Goal: Register for event/course

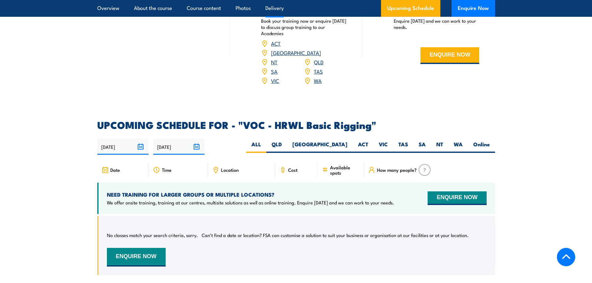
scroll to position [839, 0]
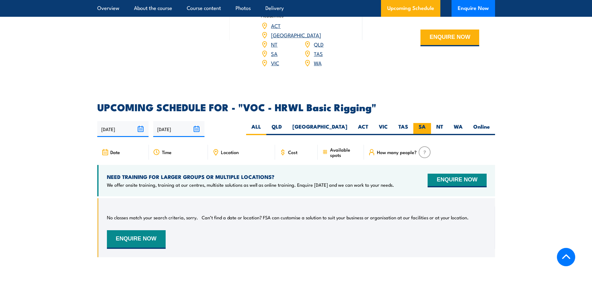
click at [425, 123] on label "SA" at bounding box center [422, 129] width 18 height 12
click at [426, 123] on input "SA" at bounding box center [428, 125] width 4 height 4
radio input "true"
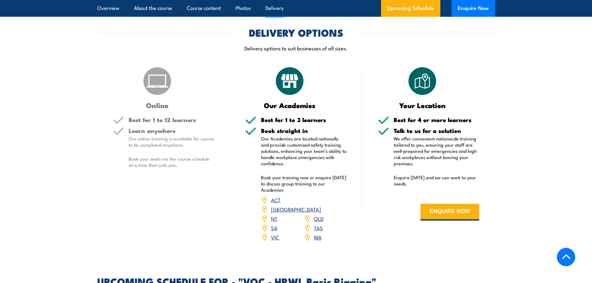
scroll to position [654, 0]
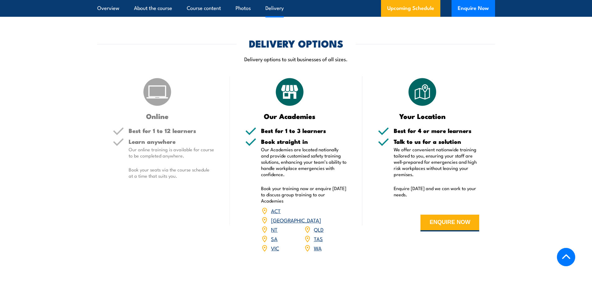
click at [273, 235] on link "SA" at bounding box center [274, 238] width 7 height 7
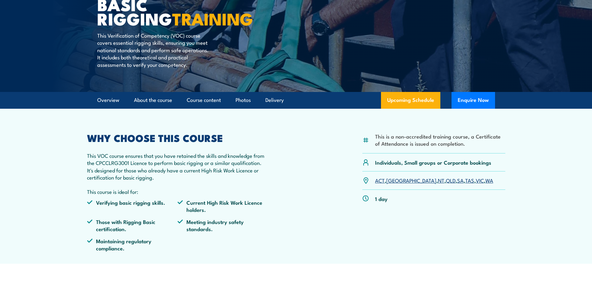
scroll to position [93, 0]
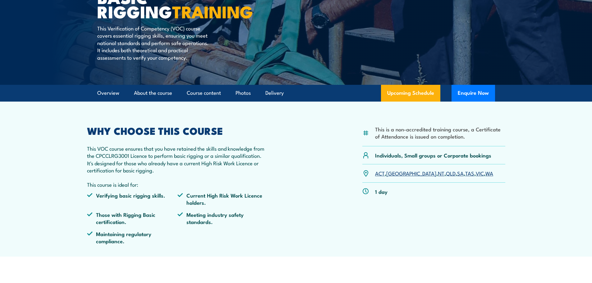
click at [457, 173] on link "SA" at bounding box center [460, 172] width 7 height 7
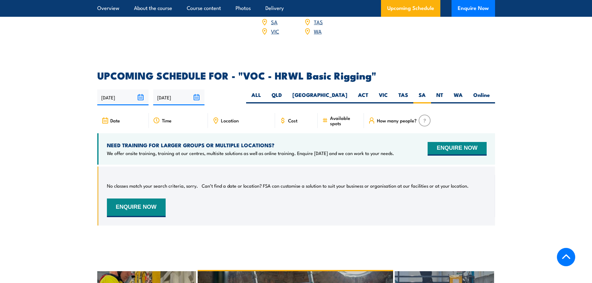
scroll to position [870, 0]
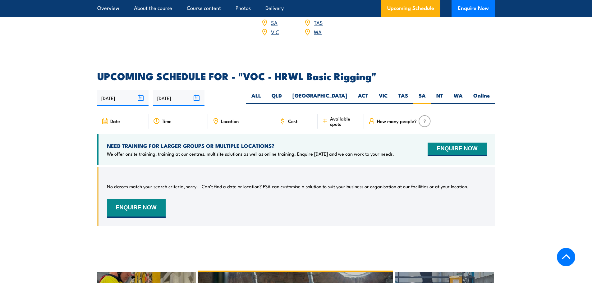
click at [104, 122] on icon at bounding box center [104, 122] width 0 height 0
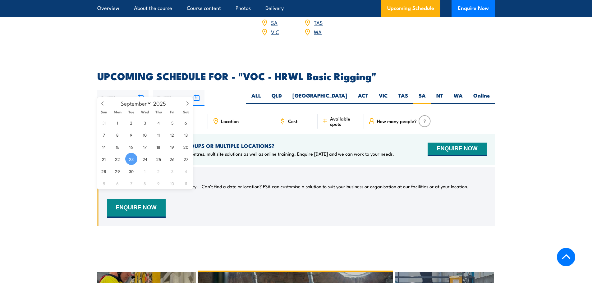
click at [111, 90] on input "23/09/2025" at bounding box center [122, 98] width 51 height 16
click at [129, 158] on span "23" at bounding box center [131, 159] width 12 height 12
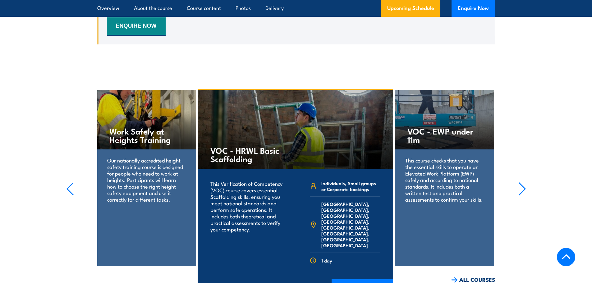
scroll to position [1026, 0]
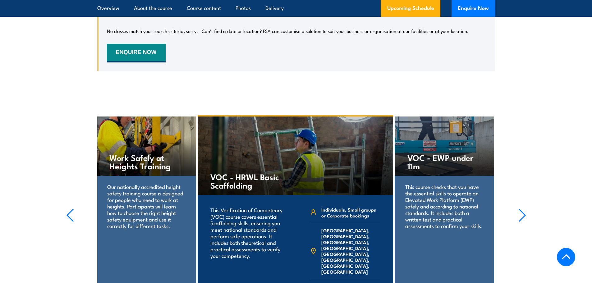
click at [518, 209] on section "VOC - EWP under 11m This course checks that you have the essential skills to op…" at bounding box center [296, 212] width 592 height 195
click at [522, 209] on icon "button" at bounding box center [522, 216] width 8 height 14
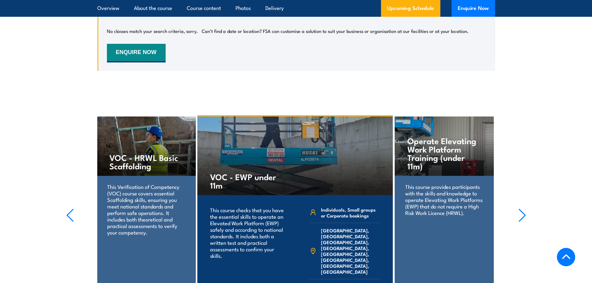
click at [522, 209] on icon "button" at bounding box center [522, 216] width 8 height 14
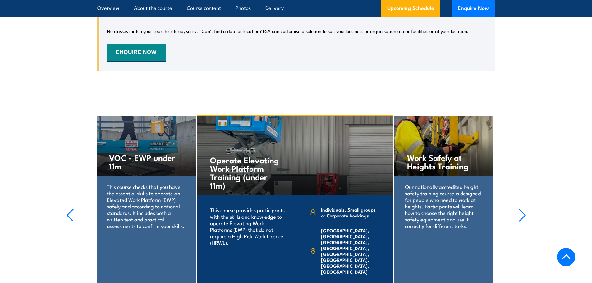
click at [522, 209] on icon "button" at bounding box center [522, 216] width 8 height 14
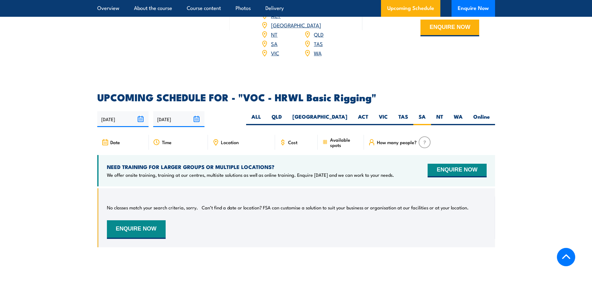
scroll to position [839, 0]
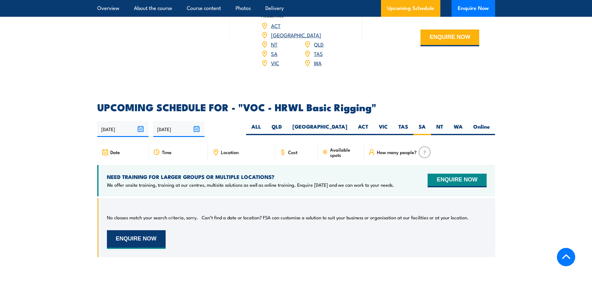
click at [140, 230] on button "ENQUIRE NOW" at bounding box center [136, 239] width 59 height 19
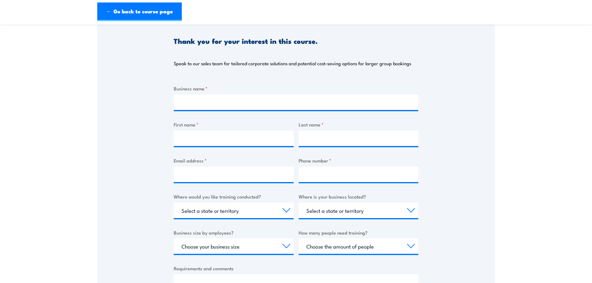
scroll to position [93, 0]
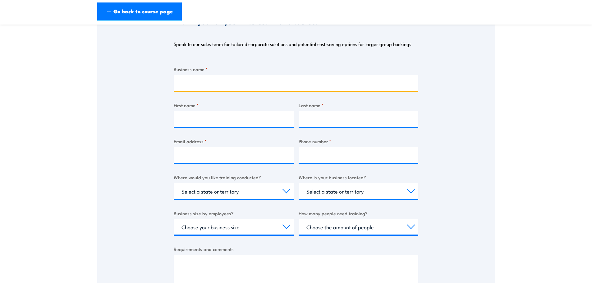
click at [228, 85] on input "Business name *" at bounding box center [296, 83] width 245 height 16
type input "SRO Technology"
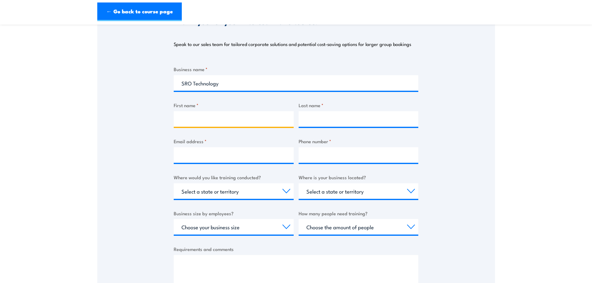
click at [222, 117] on input "First name *" at bounding box center [234, 119] width 120 height 16
type input "Eugene"
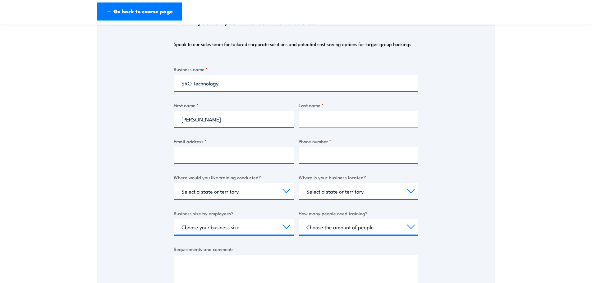
click at [311, 121] on input "Last name *" at bounding box center [359, 119] width 120 height 16
type input "Greco"
click at [235, 159] on input "Email address *" at bounding box center [234, 155] width 120 height 16
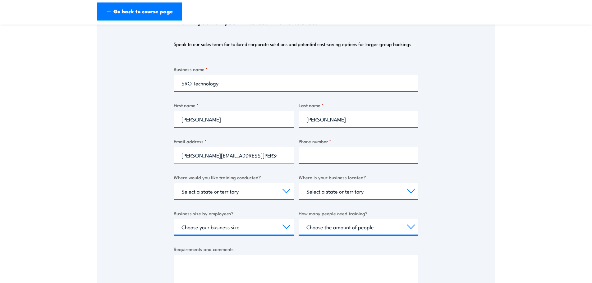
type input "eugene.greco@srotechnology.com"
click at [350, 159] on input "Phone number *" at bounding box center [359, 155] width 120 height 16
type input "0439936148"
click at [288, 191] on select "Select a state or territory Nationally - multiple locations QLD NSW VIC SA ACT …" at bounding box center [234, 191] width 120 height 16
select select "SA"
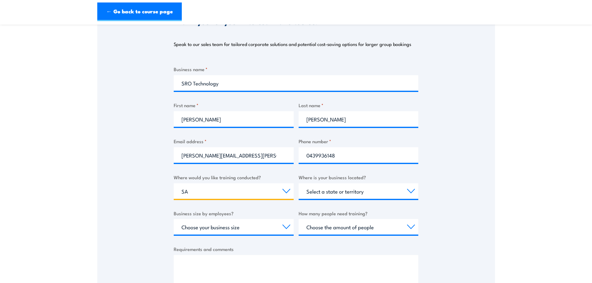
click at [174, 183] on select "Select a state or territory Nationally - multiple locations QLD NSW VIC SA ACT …" at bounding box center [234, 191] width 120 height 16
click at [372, 191] on select "Select a state or territory QLD NSW VIC SA ACT WA TAS NT" at bounding box center [359, 191] width 120 height 16
select select "SA"
click at [299, 183] on select "Select a state or territory QLD NSW VIC SA ACT WA TAS NT" at bounding box center [359, 191] width 120 height 16
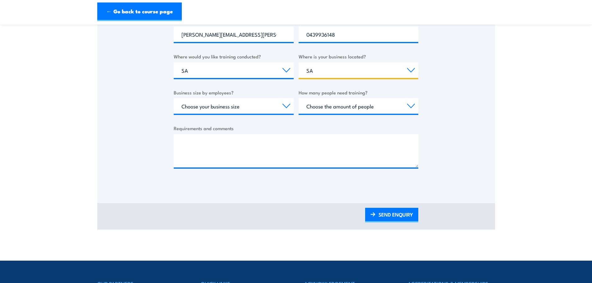
scroll to position [218, 0]
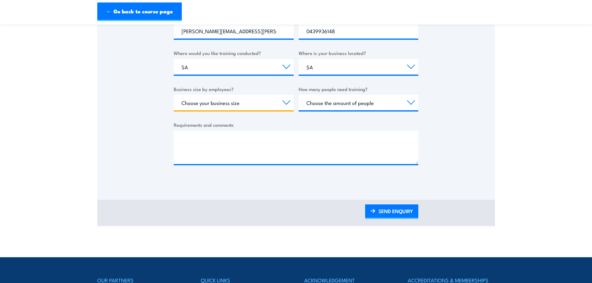
click at [285, 101] on select "Choose your business size 1 to 19 20 to 199 200+" at bounding box center [234, 103] width 120 height 16
select select "20 to 199"
click at [174, 95] on select "Choose your business size 1 to 19 20 to 199 200+" at bounding box center [234, 103] width 120 height 16
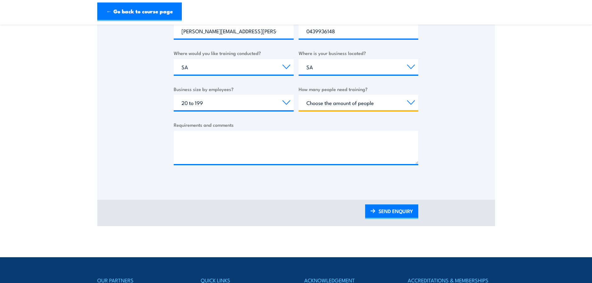
click at [412, 101] on select "Choose the amount of people 1 to 4 5 to 19 20+" at bounding box center [359, 103] width 120 height 16
select select "5 to 19"
click at [299, 95] on select "Choose the amount of people 1 to 4 5 to 19 20+" at bounding box center [359, 103] width 120 height 16
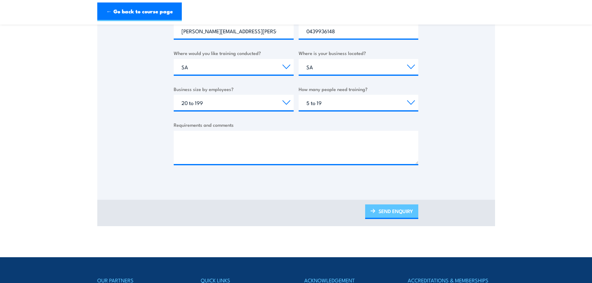
click at [388, 212] on link "SEND ENQUIRY" at bounding box center [391, 212] width 53 height 15
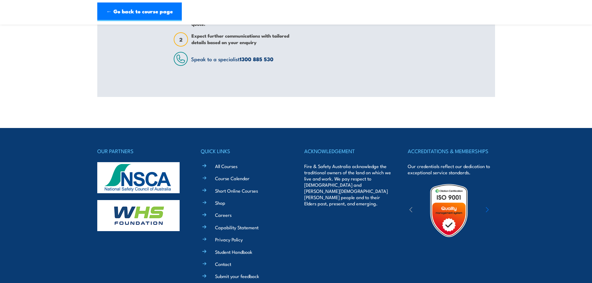
scroll to position [0, 0]
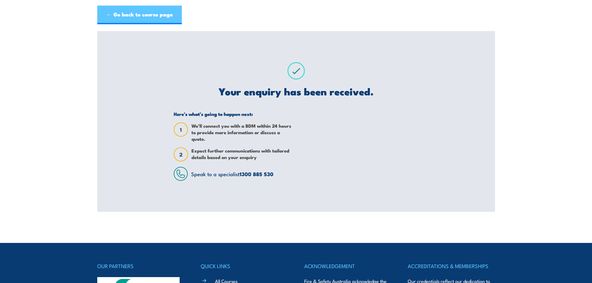
click at [137, 11] on link "← Go back to course page" at bounding box center [139, 15] width 85 height 19
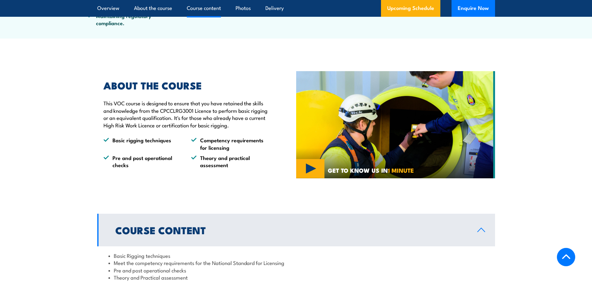
scroll to position [311, 0]
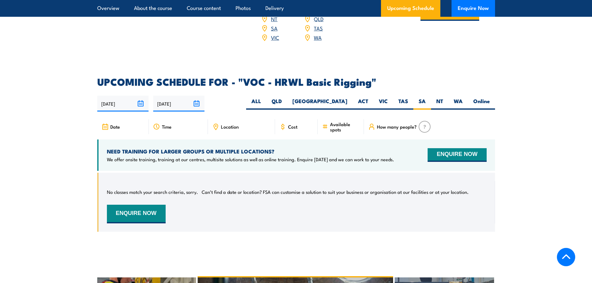
scroll to position [870, 0]
